Goal: Transaction & Acquisition: Subscribe to service/newsletter

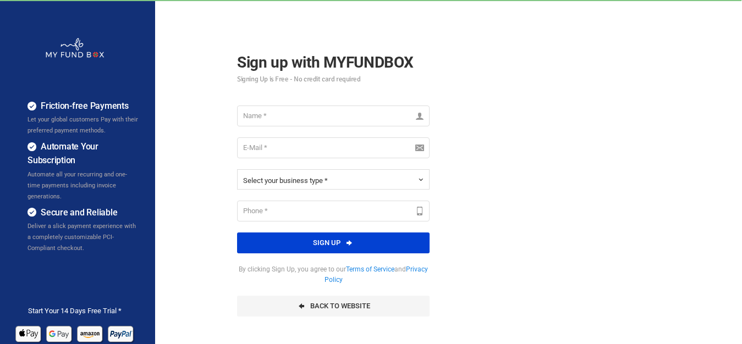
click at [644, 130] on div "Friction-free Payments Let your global customers Pay with their preferred payme…" at bounding box center [370, 275] width 753 height 550
